Goal: Task Accomplishment & Management: Manage account settings

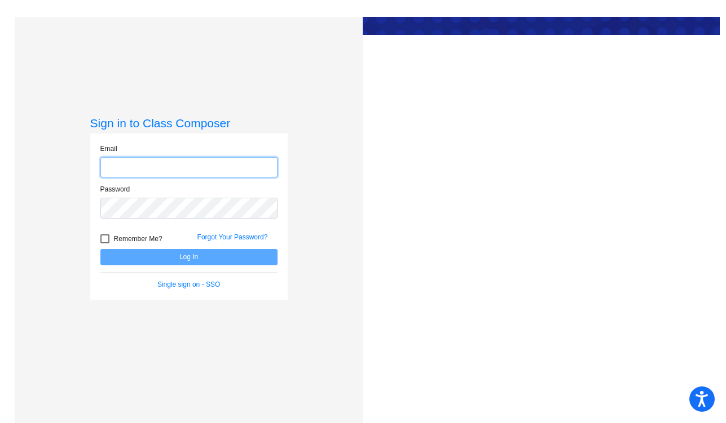
type input "[PERSON_NAME][EMAIL_ADDRESS][DOMAIN_NAME]"
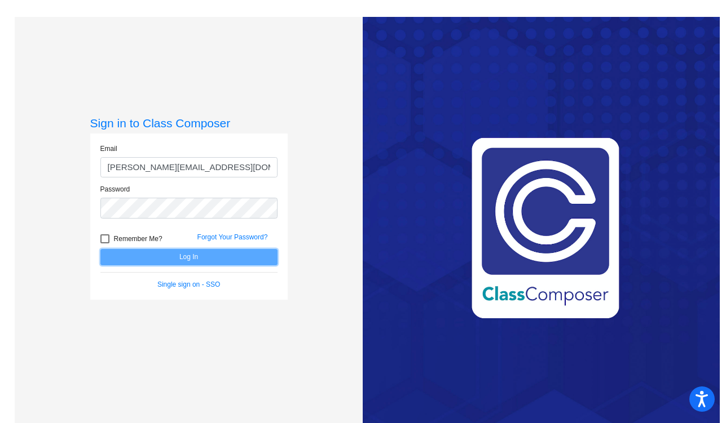
click at [190, 257] on button "Log In" at bounding box center [188, 257] width 177 height 16
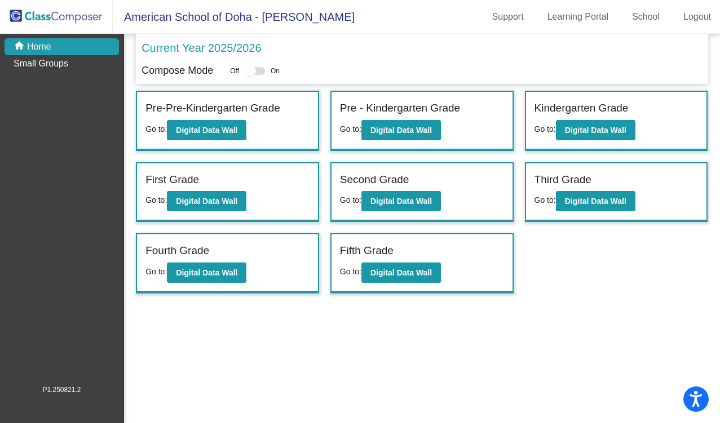
click at [188, 253] on label "Fourth Grade" at bounding box center [177, 251] width 64 height 16
click at [196, 268] on b "Digital Data Wall" at bounding box center [206, 272] width 61 height 9
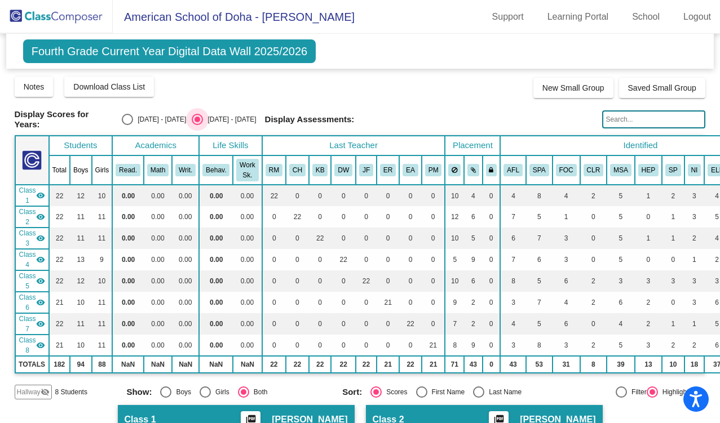
click at [195, 117] on div "Select an option" at bounding box center [198, 120] width 6 height 6
click at [197, 125] on input "[DATE] - [DATE]" at bounding box center [197, 125] width 1 height 1
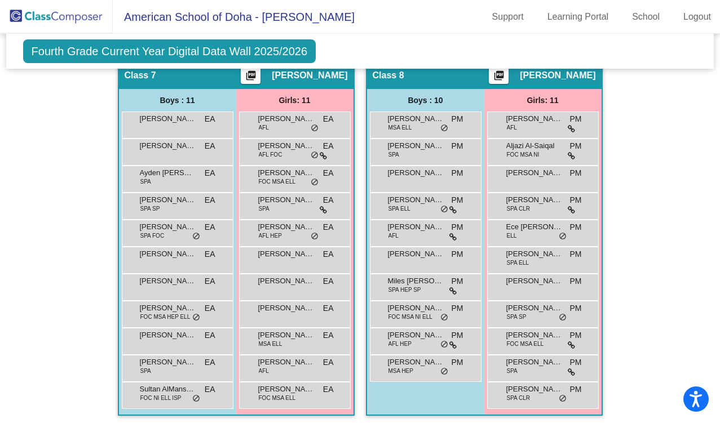
scroll to position [1559, 0]
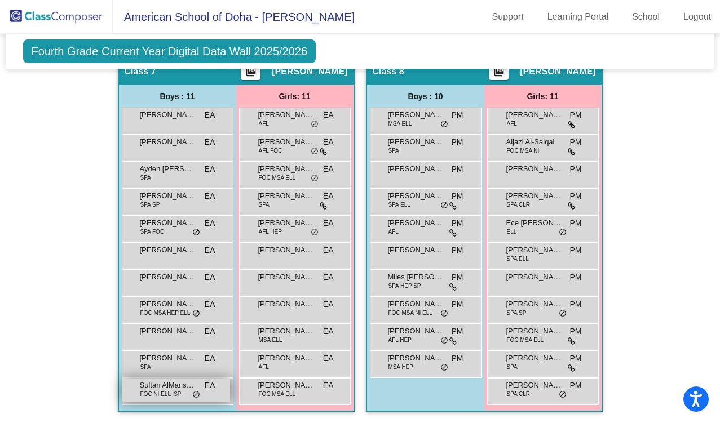
click at [170, 382] on span "Sultan AlMansouri" at bounding box center [168, 385] width 56 height 11
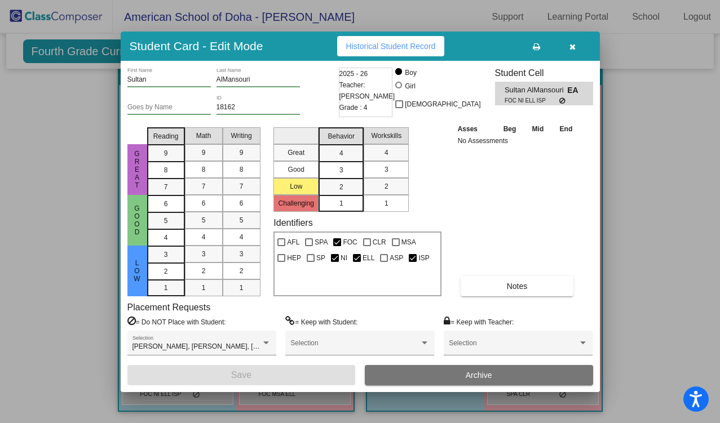
scroll to position [0, 0]
click at [390, 46] on span "Historical Student Record" at bounding box center [391, 46] width 90 height 9
click at [570, 43] on icon "button" at bounding box center [573, 47] width 6 height 8
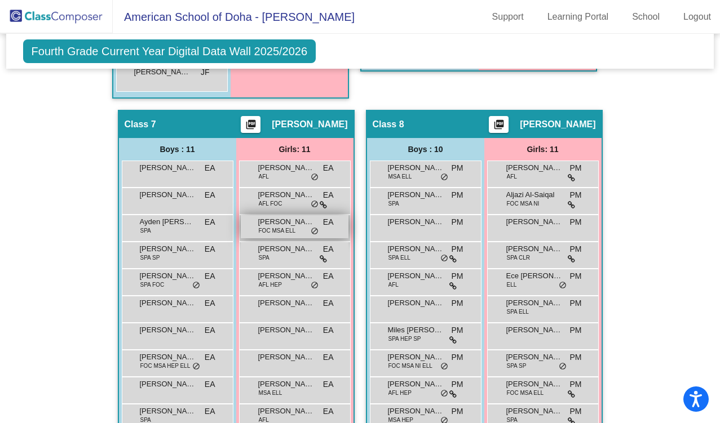
scroll to position [1505, 0]
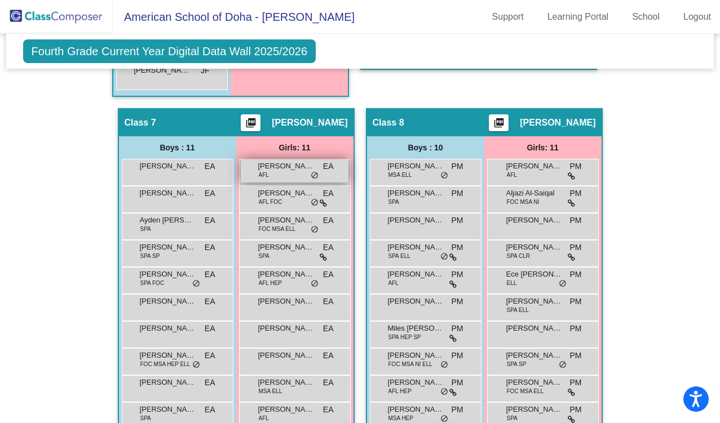
click at [274, 166] on span "[PERSON_NAME]" at bounding box center [286, 166] width 56 height 11
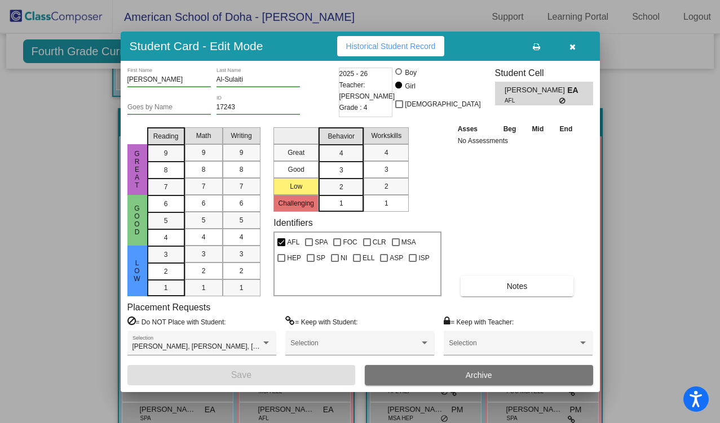
click at [472, 374] on span "Archive" at bounding box center [479, 375] width 27 height 9
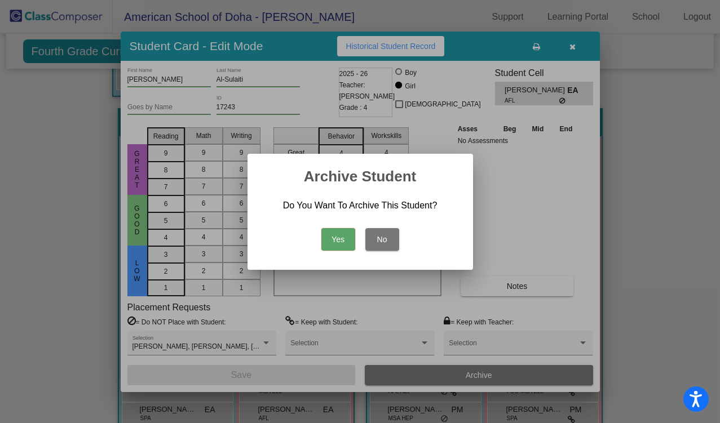
click at [374, 240] on button "No" at bounding box center [382, 239] width 34 height 23
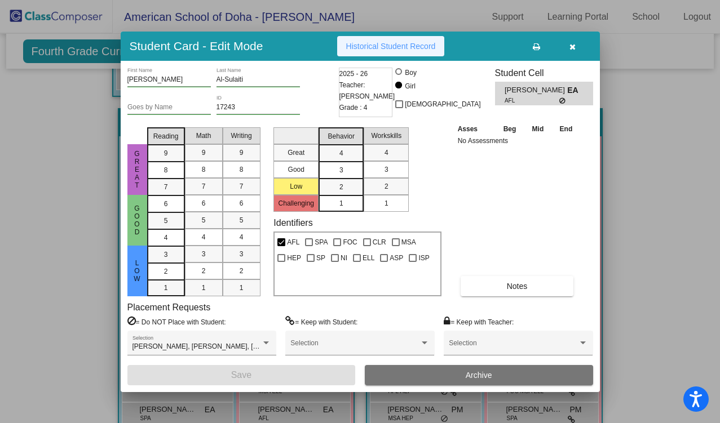
click at [400, 42] on span "Historical Student Record" at bounding box center [391, 46] width 90 height 9
